Goal: Information Seeking & Learning: Learn about a topic

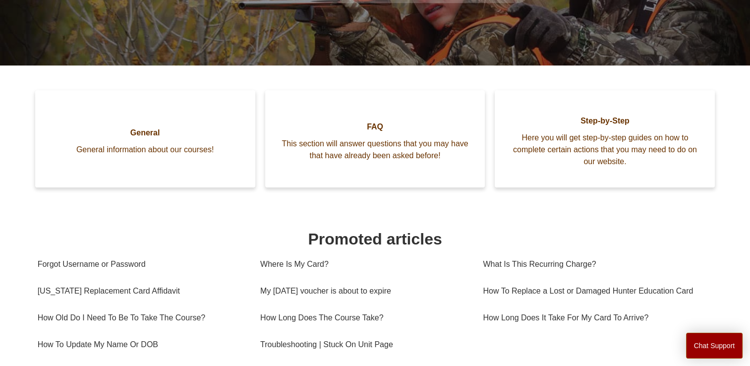
scroll to position [196, 0]
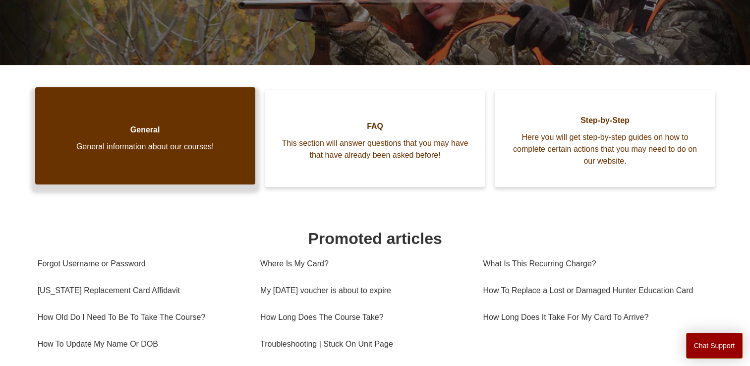
click at [131, 140] on link "General General information about our courses!" at bounding box center [145, 135] width 220 height 97
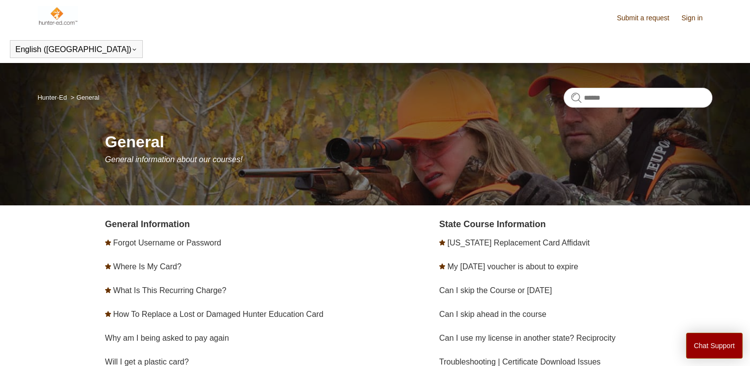
scroll to position [130, 0]
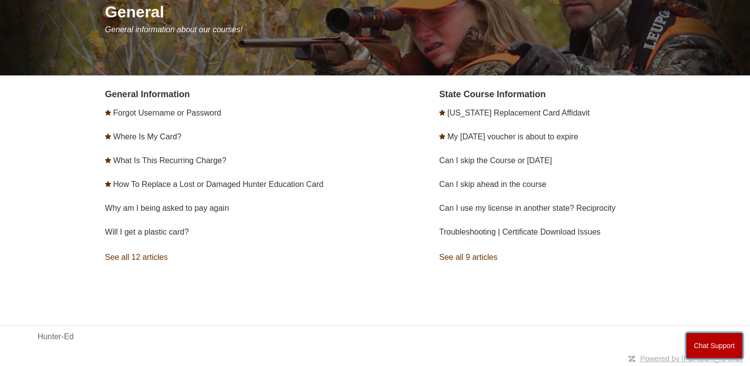
click at [707, 341] on button "Chat Support" at bounding box center [714, 346] width 57 height 26
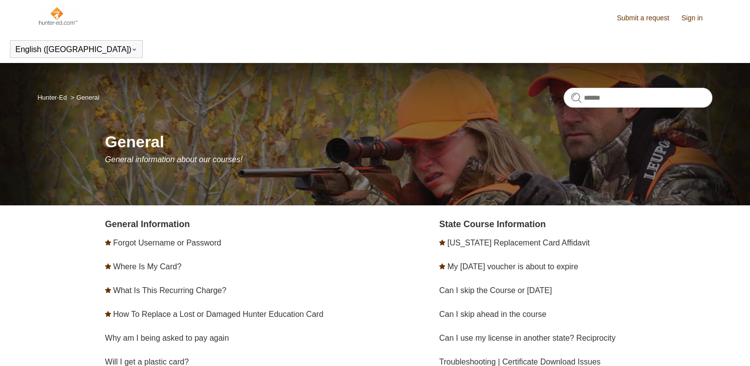
click at [676, 15] on link "Submit a request" at bounding box center [648, 18] width 62 height 10
click at [688, 16] on link "Sign in" at bounding box center [697, 18] width 31 height 10
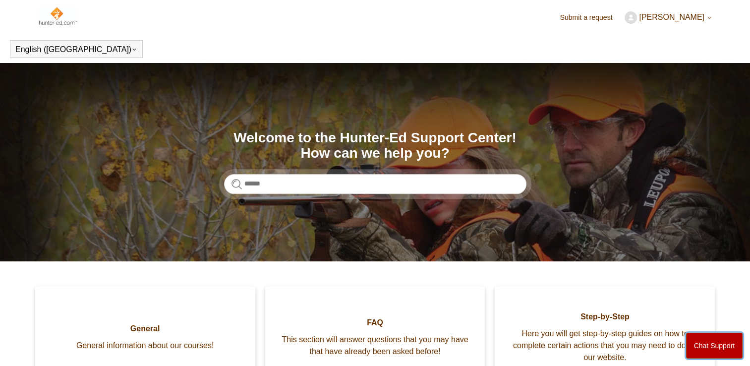
click at [702, 345] on button "Chat Support" at bounding box center [714, 346] width 57 height 26
click at [61, 15] on img at bounding box center [58, 16] width 40 height 20
click at [56, 16] on img at bounding box center [58, 16] width 40 height 20
